Goal: Transaction & Acquisition: Purchase product/service

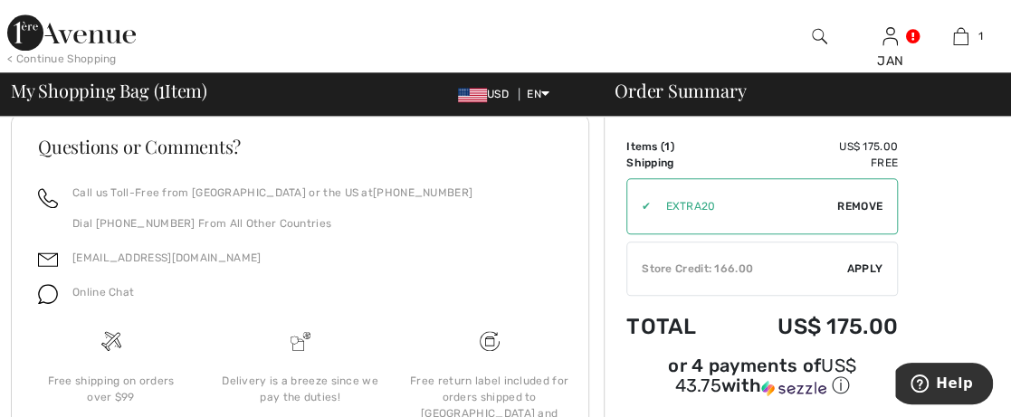
scroll to position [912, 0]
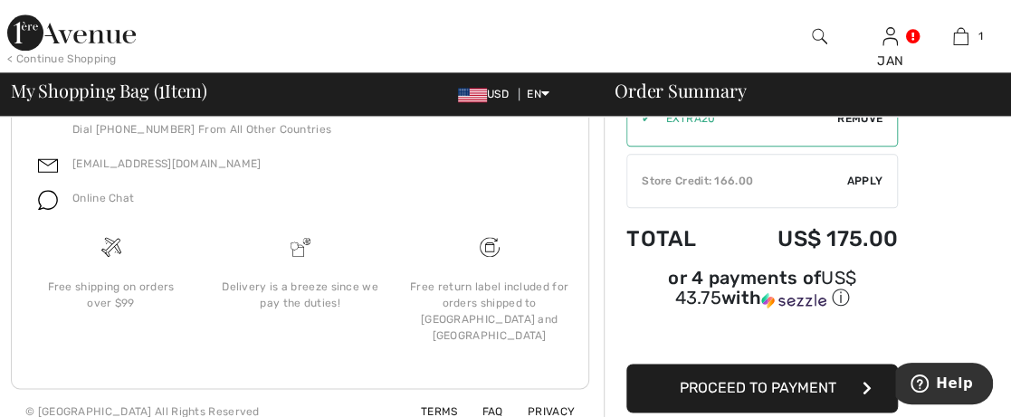
click at [740, 364] on button "Proceed to Payment" at bounding box center [761, 388] width 271 height 49
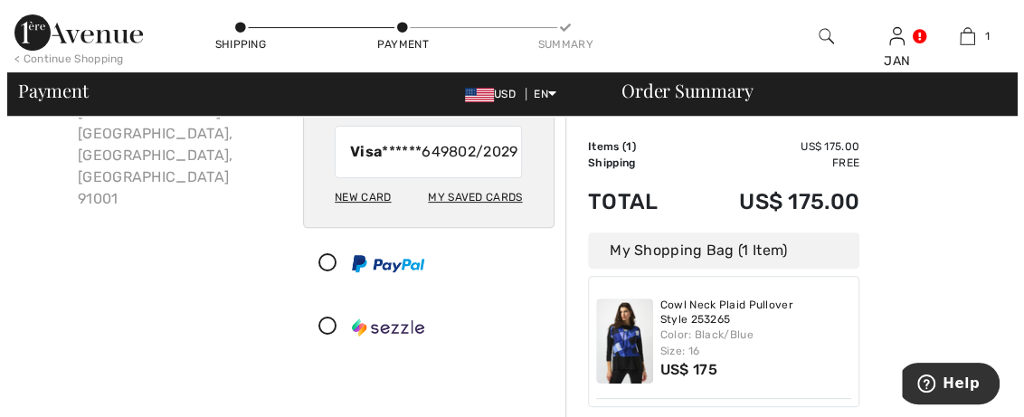
scroll to position [181, 0]
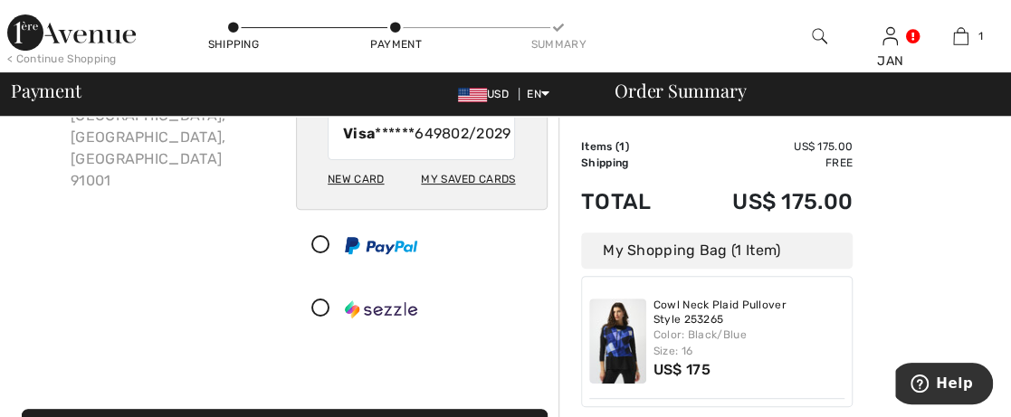
click at [461, 195] on div "My Saved Cards" at bounding box center [468, 179] width 94 height 31
radio input "true"
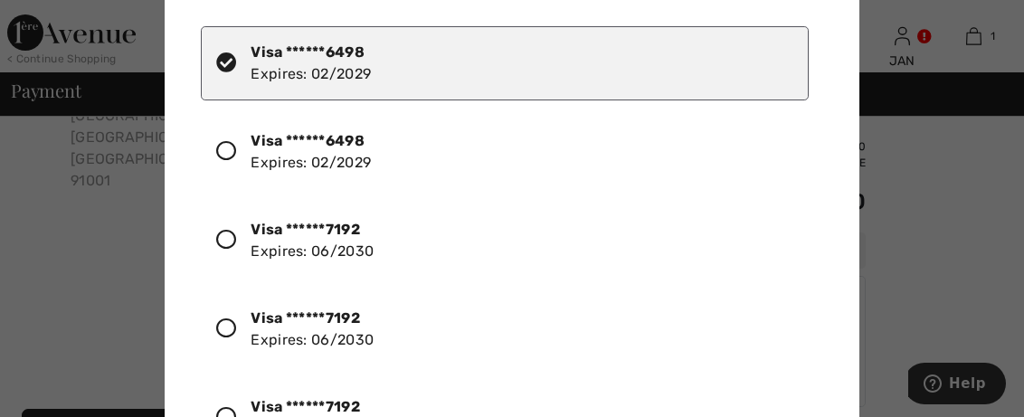
click at [226, 232] on icon at bounding box center [226, 240] width 20 height 20
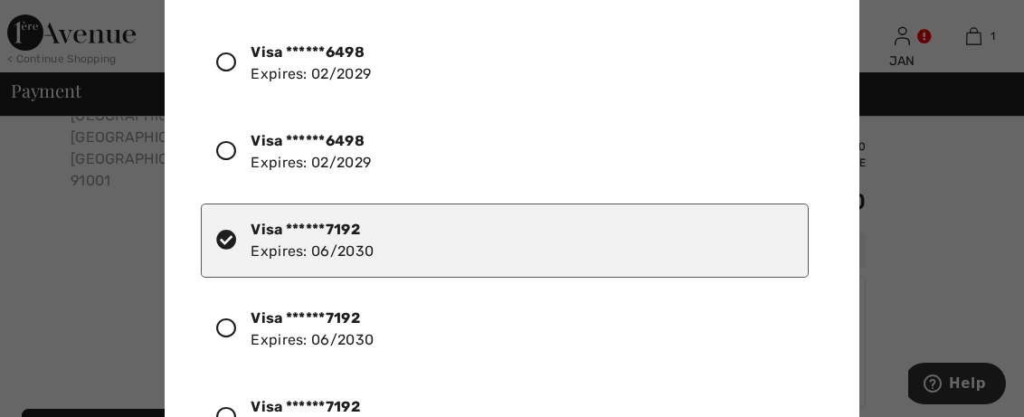
drag, startPoint x: 822, startPoint y: 197, endPoint x: 823, endPoint y: 236, distance: 39.0
click at [823, 236] on div "Visa ******6498 Expires: 02/2029 Visa ******6498 Expires: 02/2029 Visa ******71…" at bounding box center [516, 215] width 630 height 407
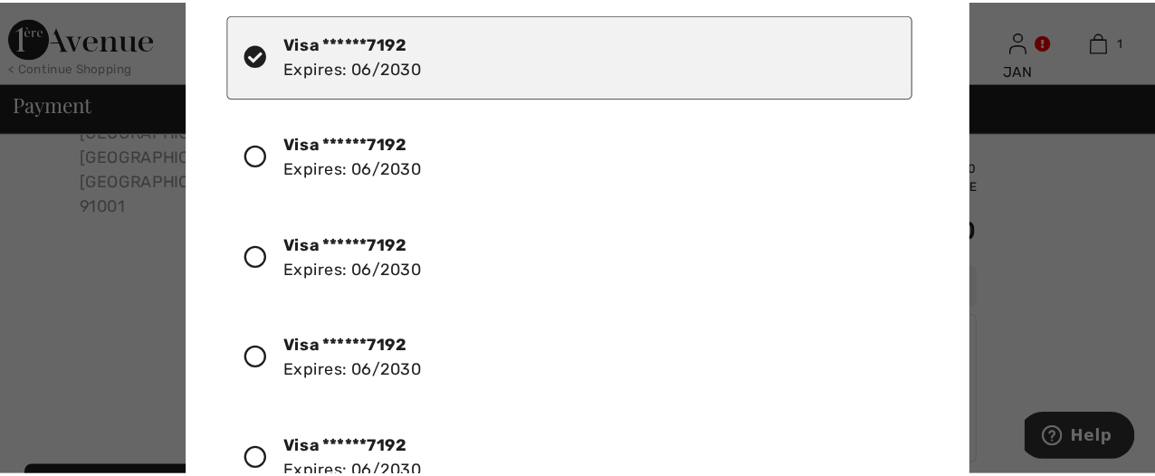
scroll to position [224, 0]
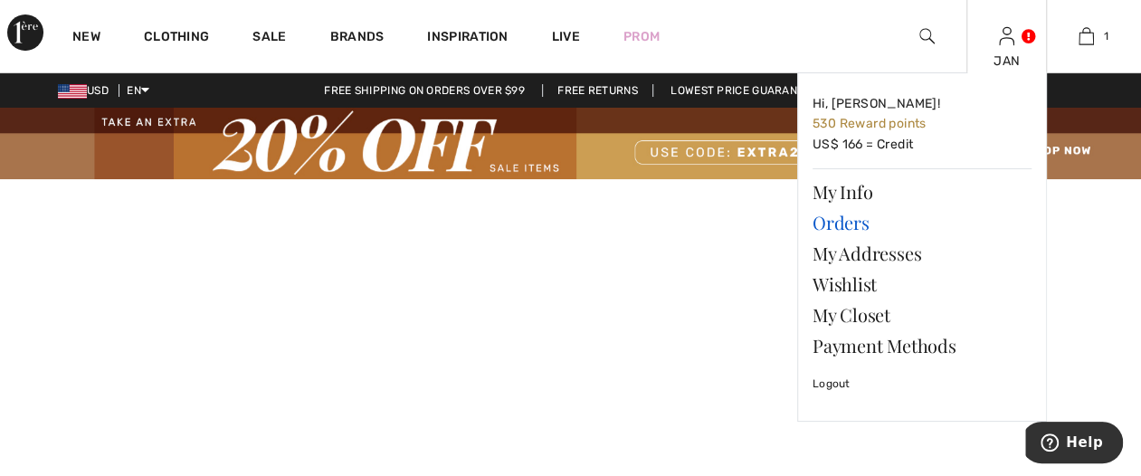
click at [845, 221] on link "Orders" at bounding box center [922, 222] width 219 height 31
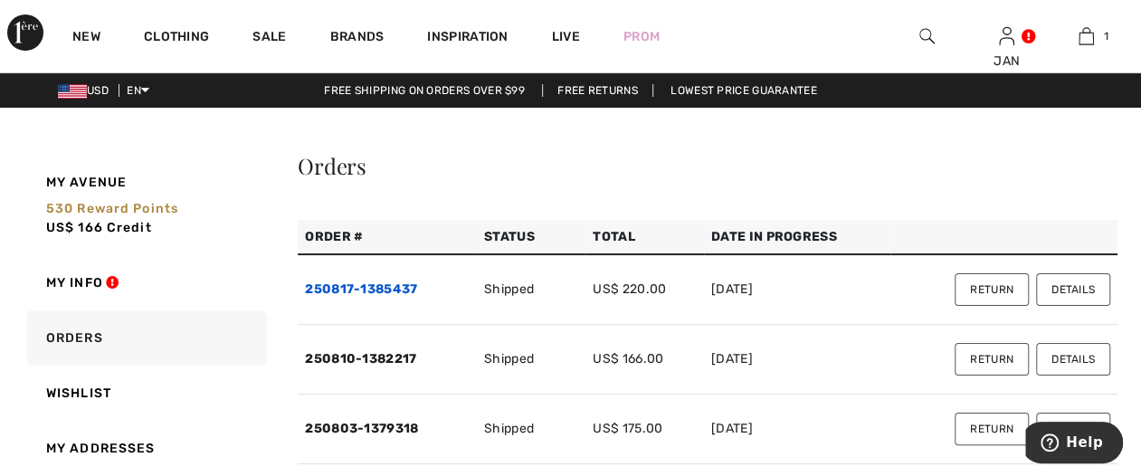
click at [387, 288] on link "250817-1385437" at bounding box center [361, 288] width 112 height 15
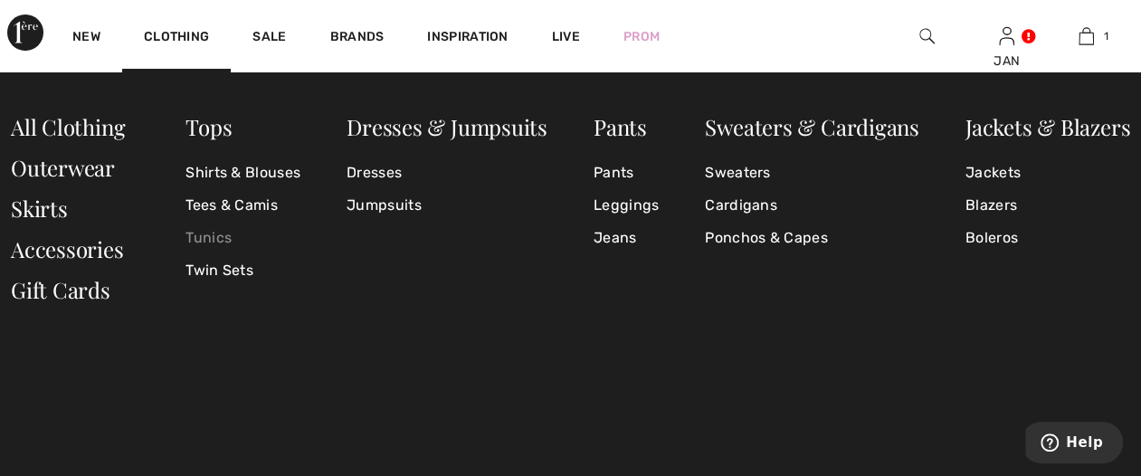
click at [214, 235] on link "Tunics" at bounding box center [243, 238] width 115 height 33
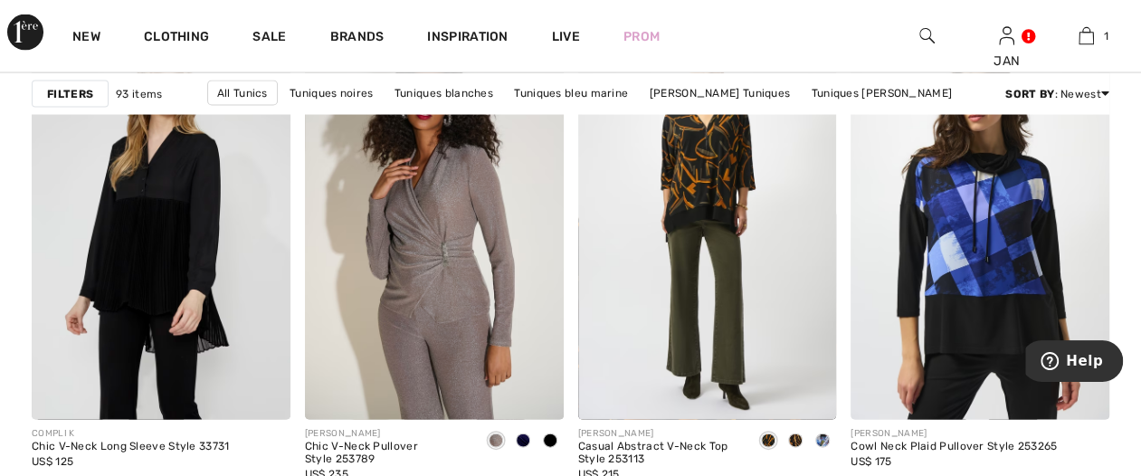
scroll to position [1810, 0]
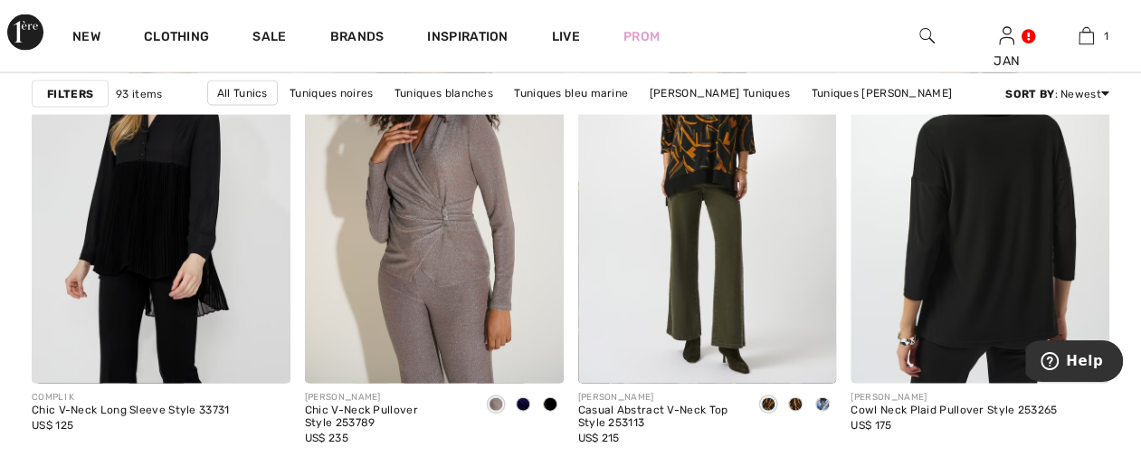
click at [1008, 224] on img at bounding box center [980, 190] width 259 height 388
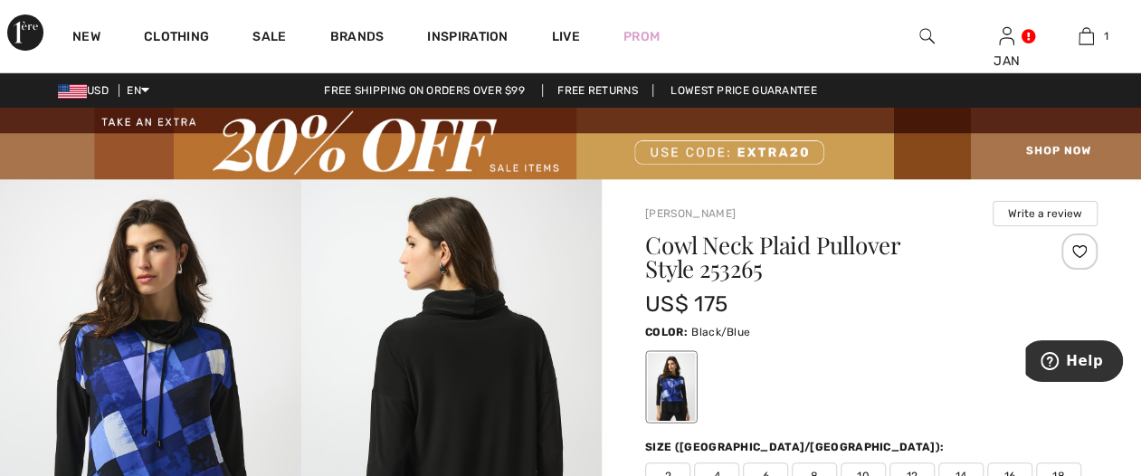
scroll to position [181, 0]
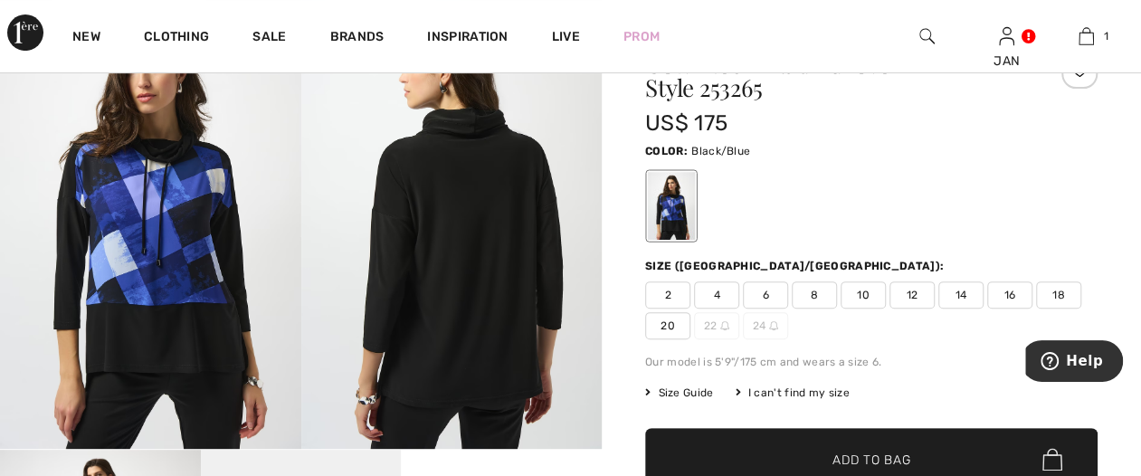
click at [1010, 293] on span "16" at bounding box center [1009, 294] width 45 height 27
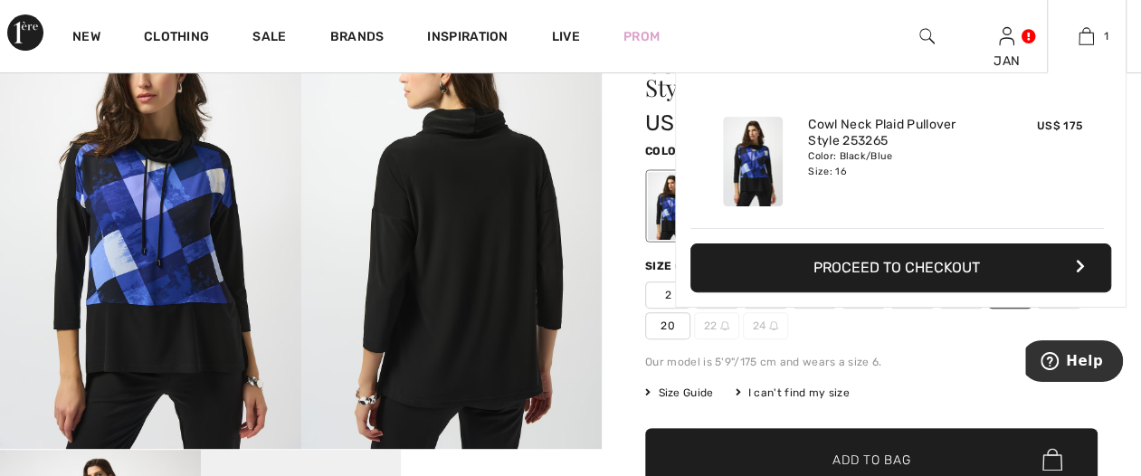
click at [946, 266] on button "Proceed to Checkout" at bounding box center [900, 267] width 421 height 49
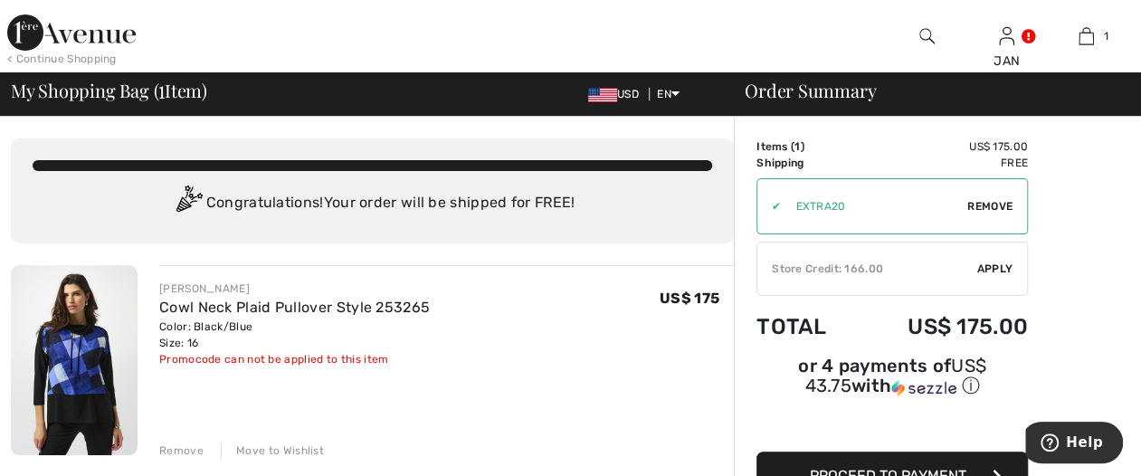
click at [993, 469] on icon "button" at bounding box center [997, 476] width 9 height 14
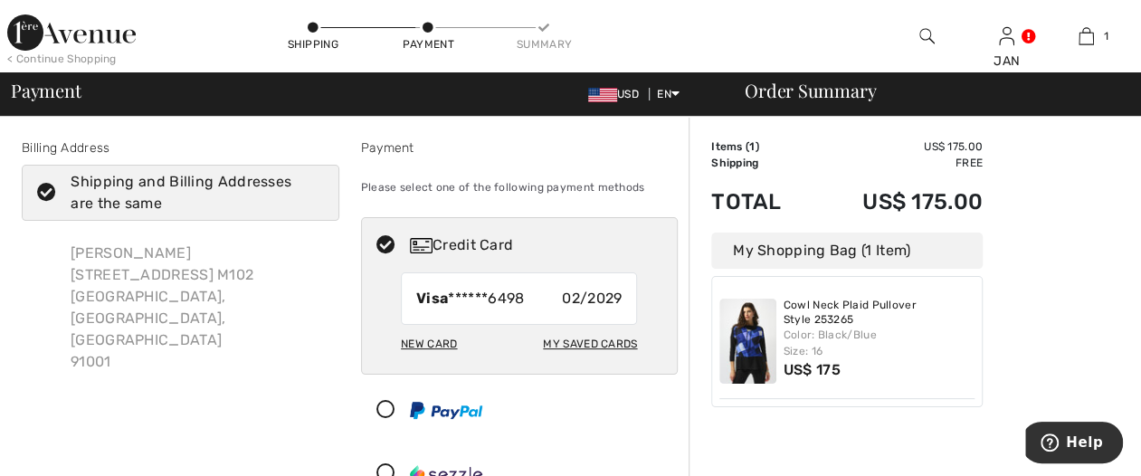
click at [442, 338] on div "New Card" at bounding box center [429, 343] width 56 height 31
radio input "true"
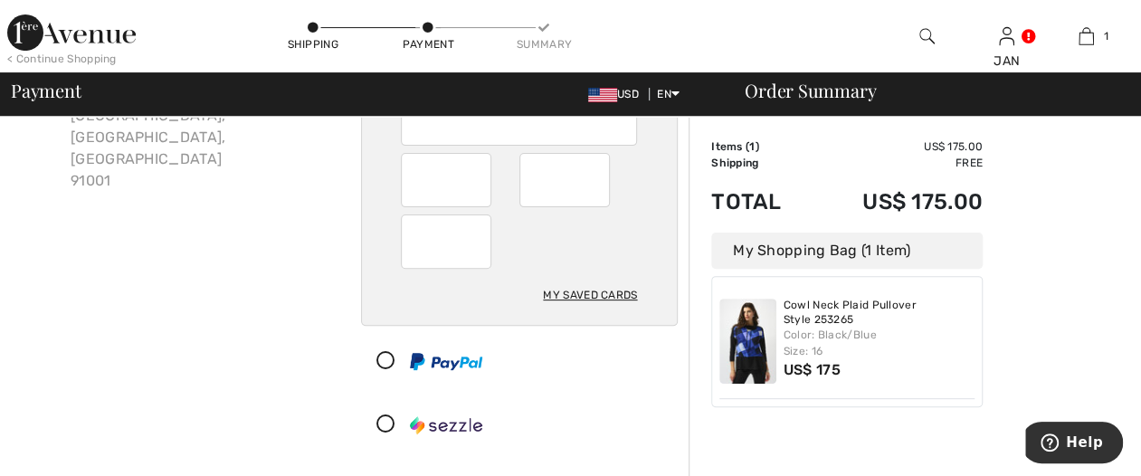
scroll to position [362, 0]
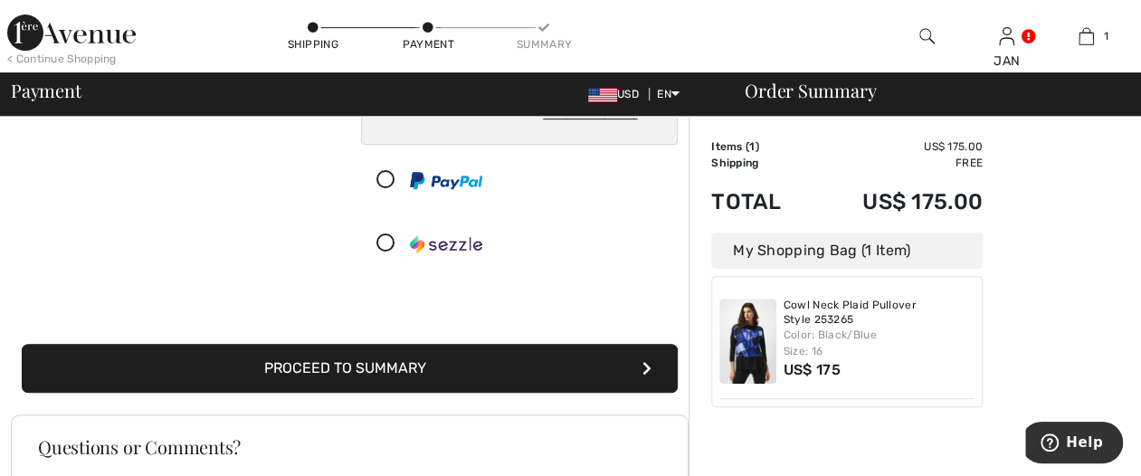
click at [645, 363] on icon "submit" at bounding box center [647, 368] width 9 height 14
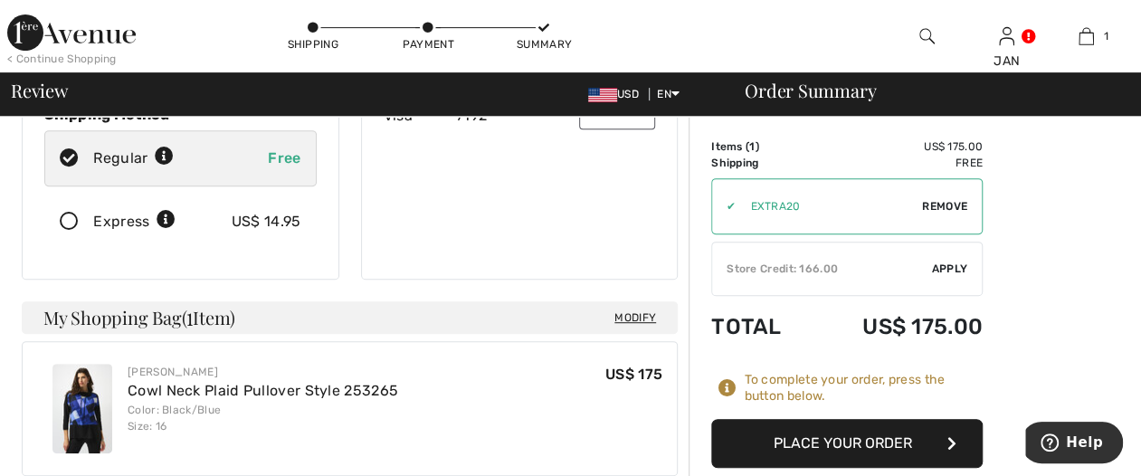
scroll to position [362, 0]
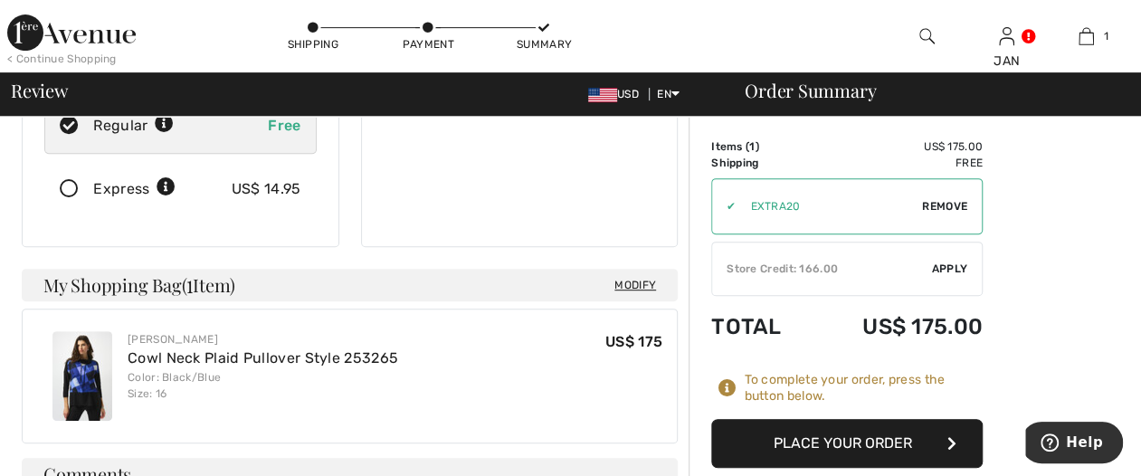
click at [863, 432] on button "Place Your Order" at bounding box center [846, 443] width 271 height 49
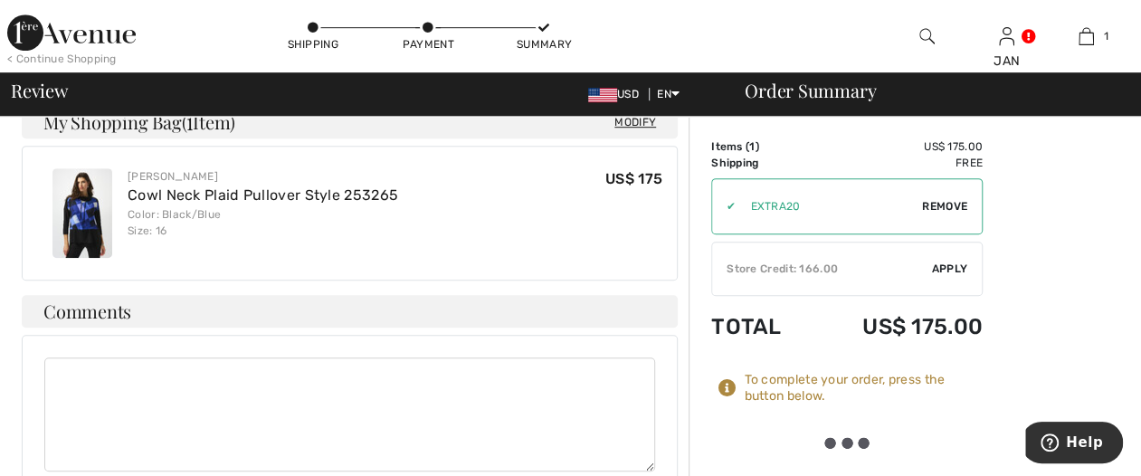
scroll to position [543, 0]
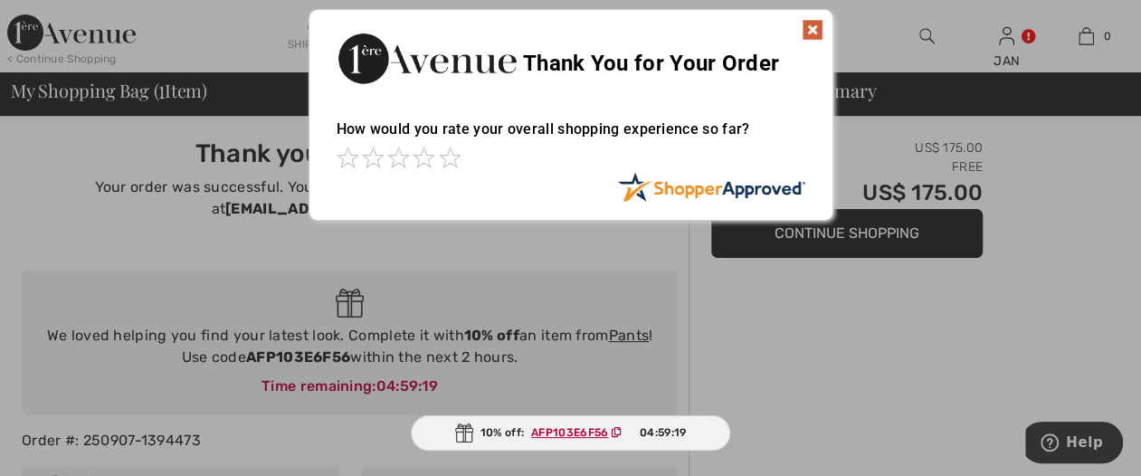
click at [809, 22] on img at bounding box center [813, 30] width 22 height 22
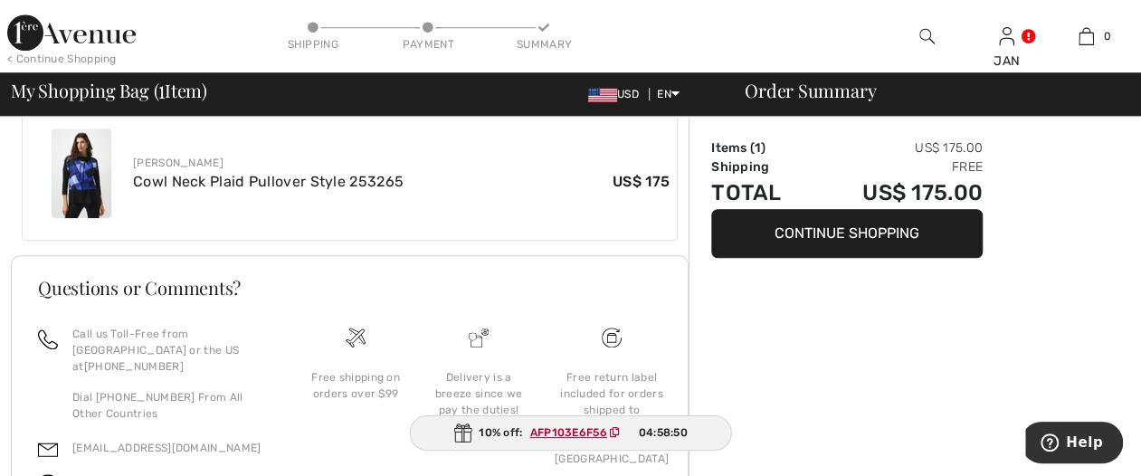
scroll to position [783, 0]
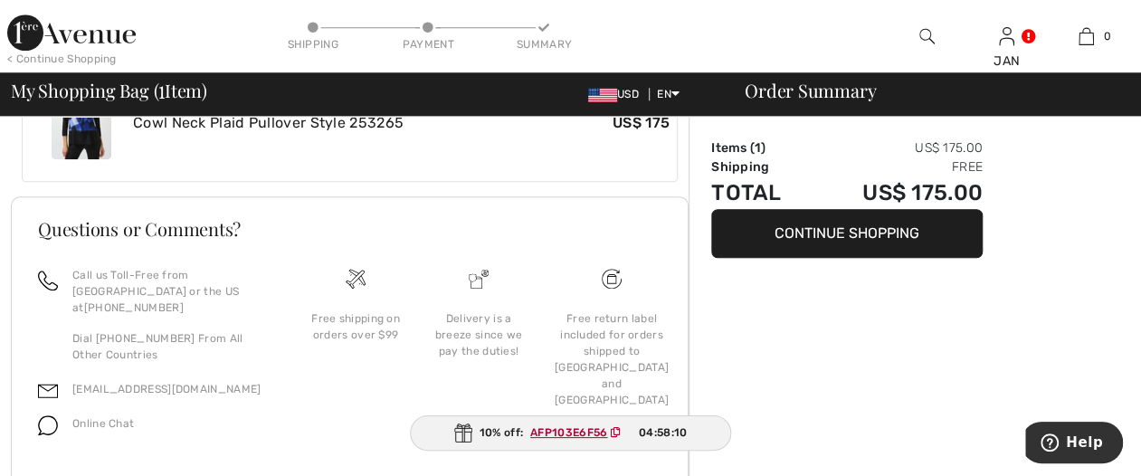
click at [583, 431] on ins "AFP103E6F56" at bounding box center [568, 432] width 77 height 13
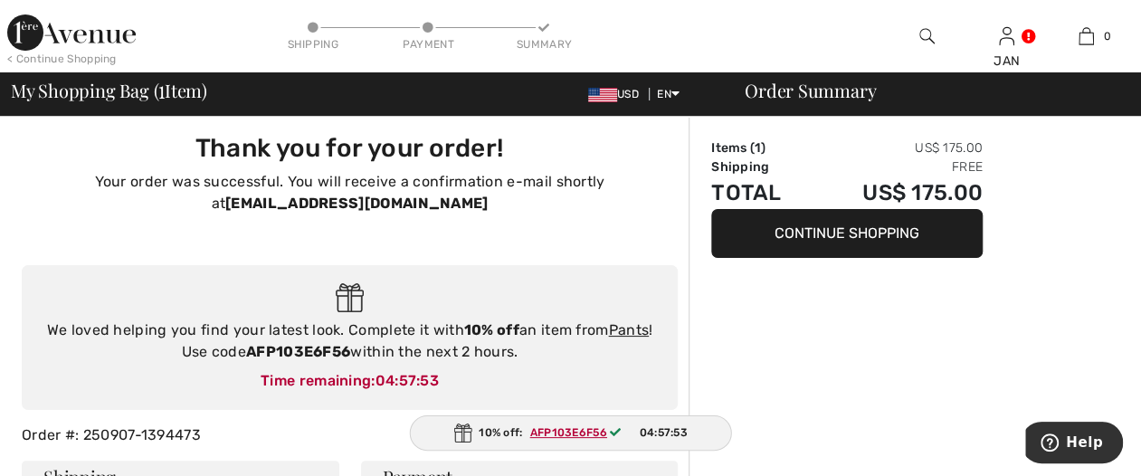
scroll to position [0, 0]
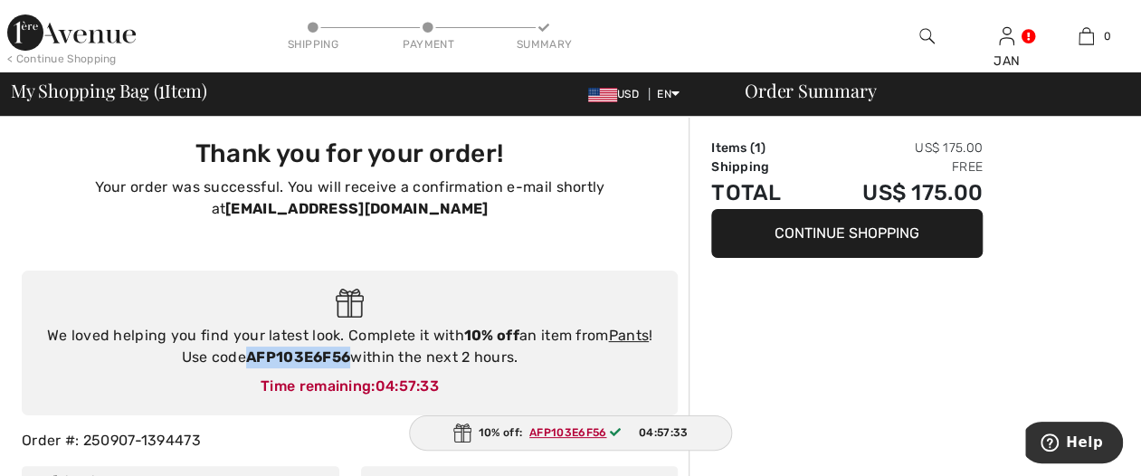
drag, startPoint x: 353, startPoint y: 357, endPoint x: 249, endPoint y: 357, distance: 104.1
click at [249, 357] on div "We loved helping you find your latest look. Complete it with 10% off an item fr…" at bounding box center [350, 346] width 620 height 43
copy strong "AFP103E6F56"
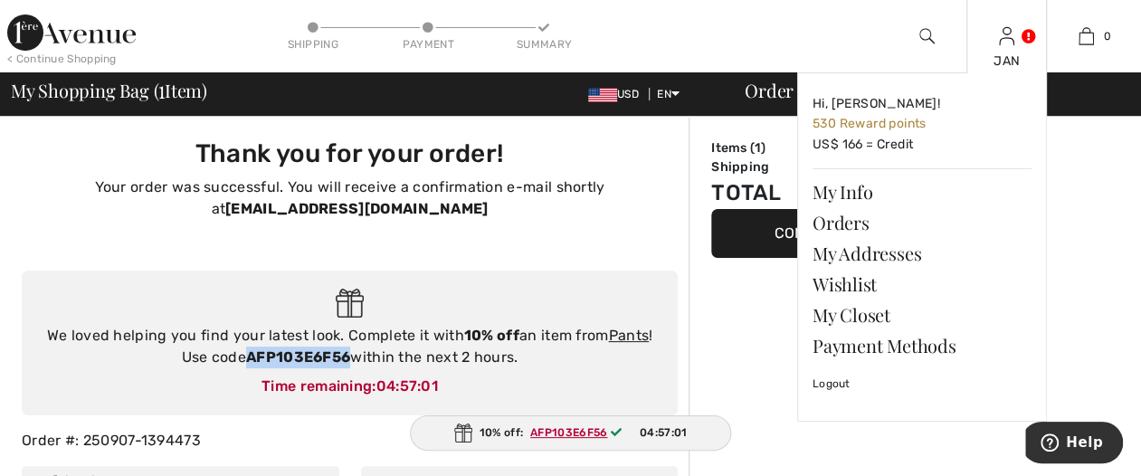
click at [1014, 33] on img at bounding box center [1006, 36] width 15 height 22
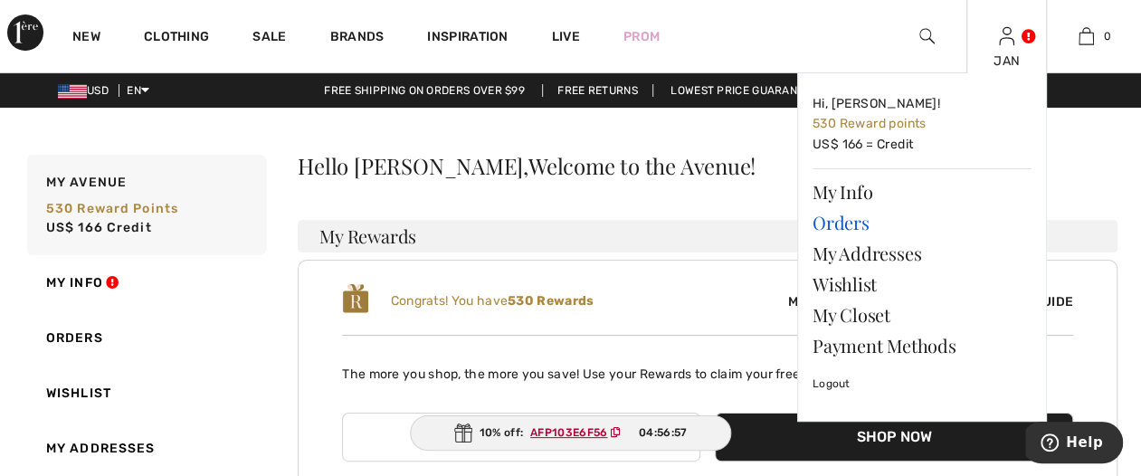
click at [848, 223] on link "Orders" at bounding box center [922, 222] width 219 height 31
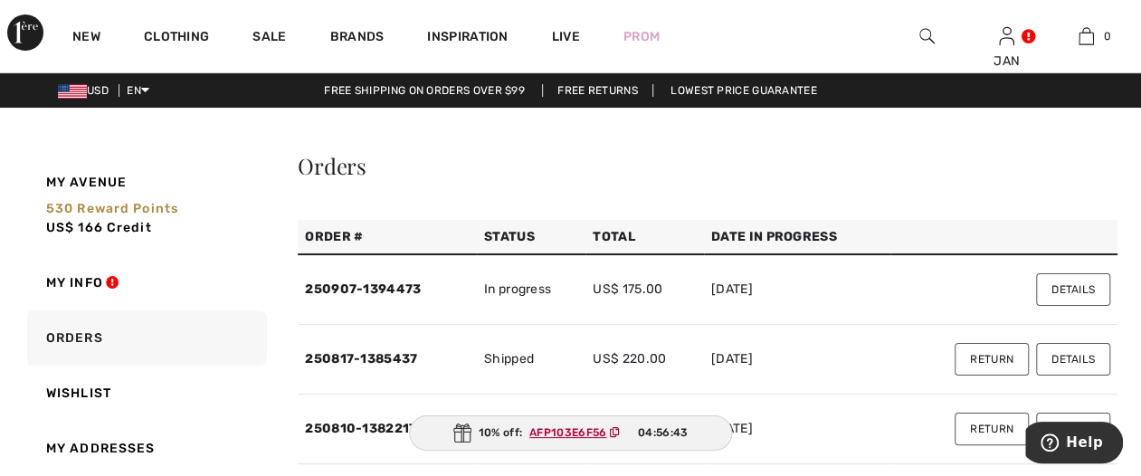
scroll to position [181, 0]
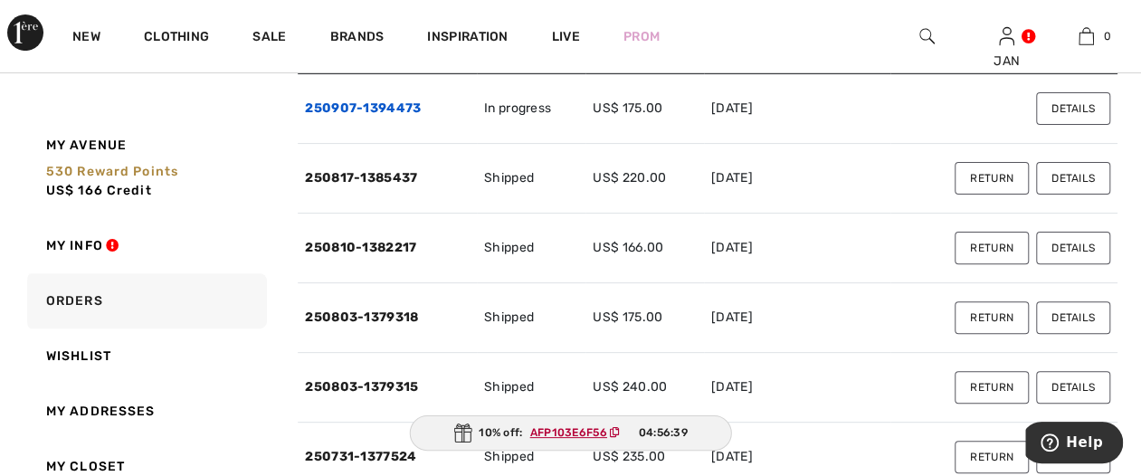
click at [362, 108] on link "250907-1394473" at bounding box center [363, 107] width 116 height 15
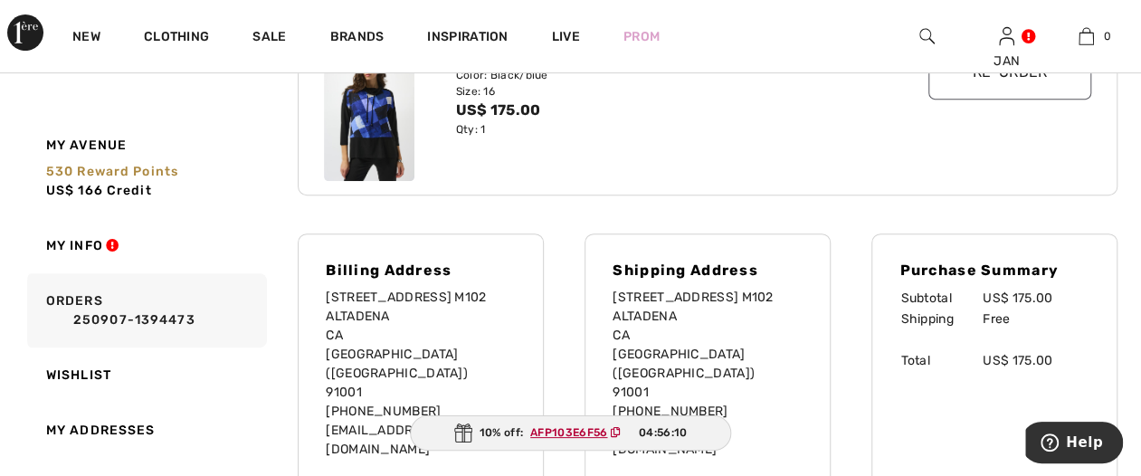
scroll to position [194, 0]
